Goal: Information Seeking & Learning: Learn about a topic

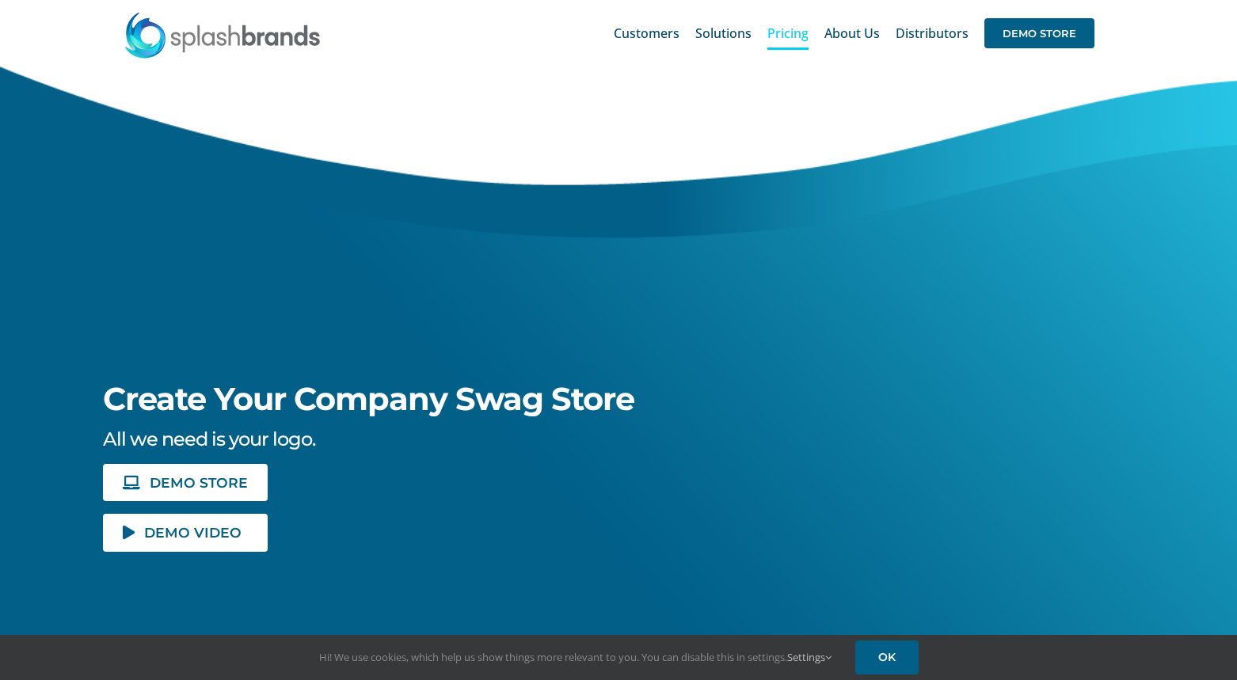
click at [796, 35] on span "Pricing" at bounding box center [788, 33] width 41 height 13
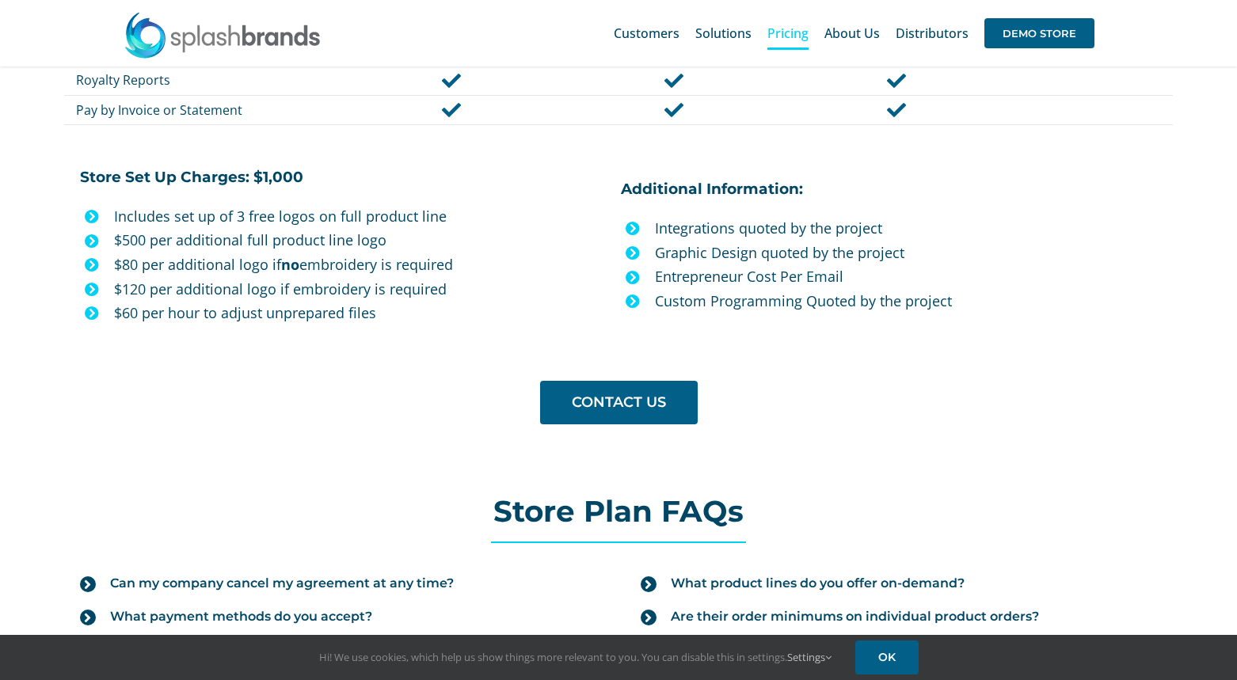
scroll to position [1350, 0]
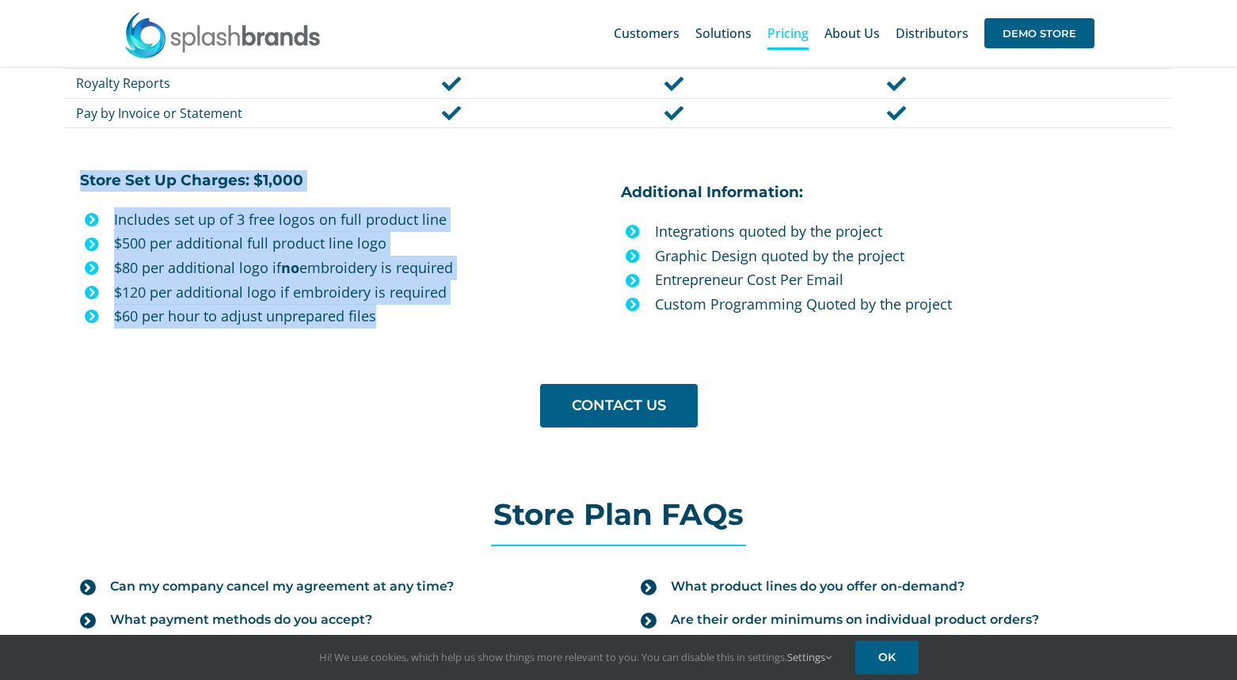
drag, startPoint x: 54, startPoint y: 176, endPoint x: 421, endPoint y: 307, distance: 389.6
copy div "Store Set Up Charges: $1,000 Includes set up of 3 free logos on full product li…"
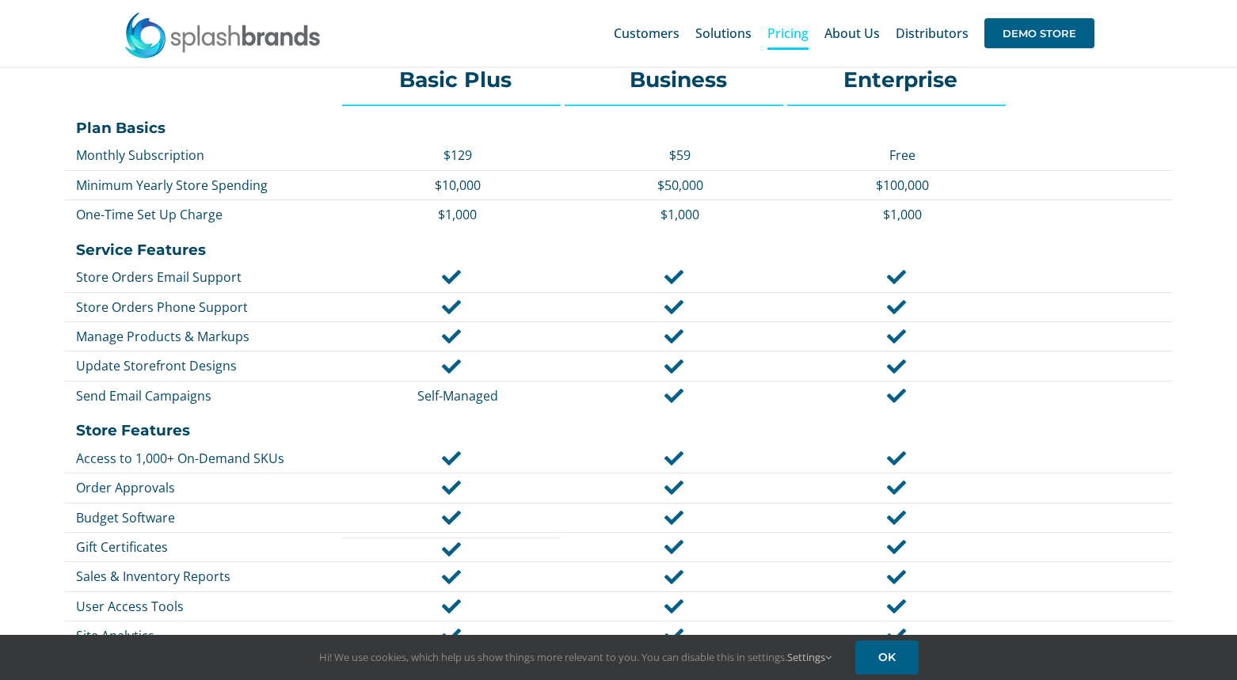
scroll to position [707, 0]
